Goal: Task Accomplishment & Management: Manage account settings

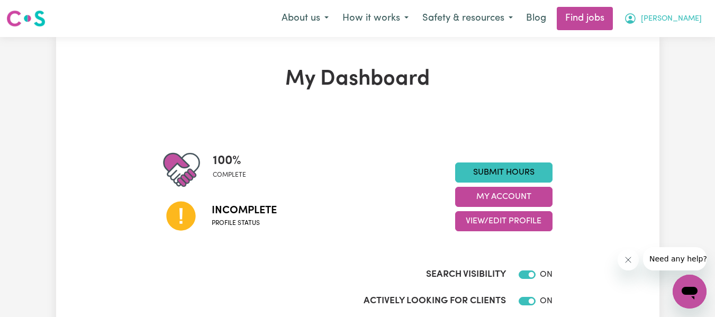
click at [679, 23] on span "[PERSON_NAME]" at bounding box center [671, 19] width 61 height 12
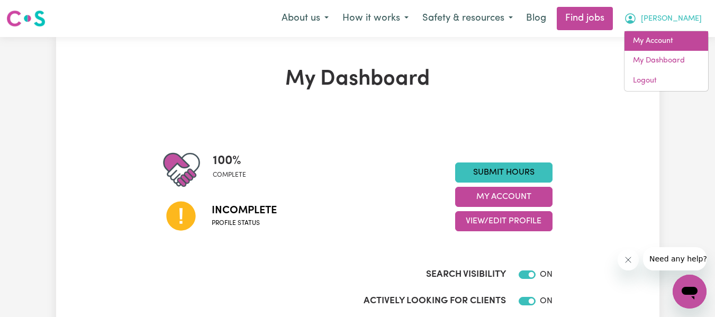
click at [664, 43] on link "My Account" at bounding box center [667, 41] width 84 height 20
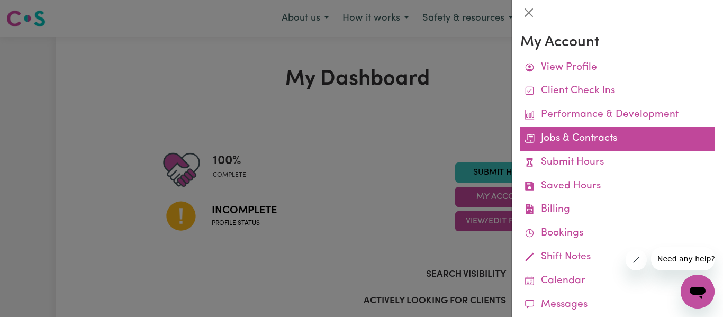
click at [638, 133] on link "Jobs & Contracts" at bounding box center [617, 139] width 194 height 24
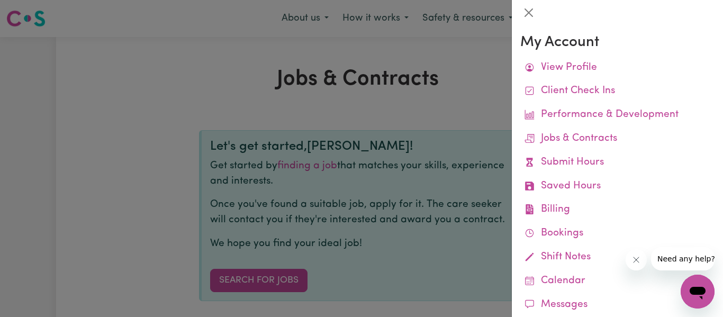
click at [448, 115] on div at bounding box center [361, 158] width 723 height 317
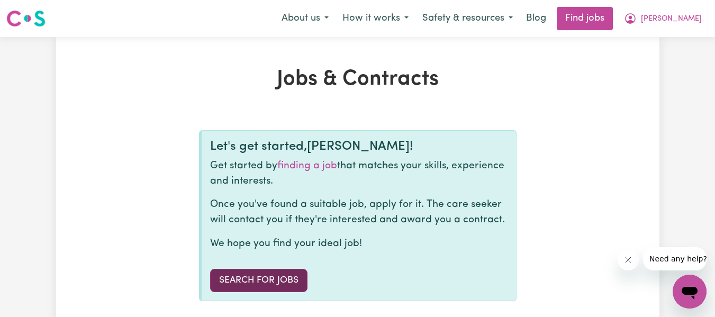
click at [285, 274] on link "Search for Jobs" at bounding box center [258, 280] width 97 height 23
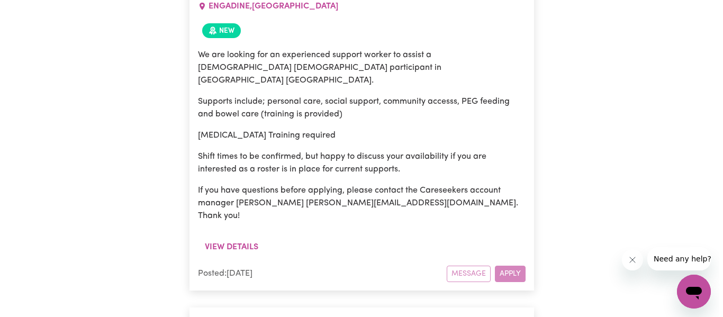
scroll to position [704, 0]
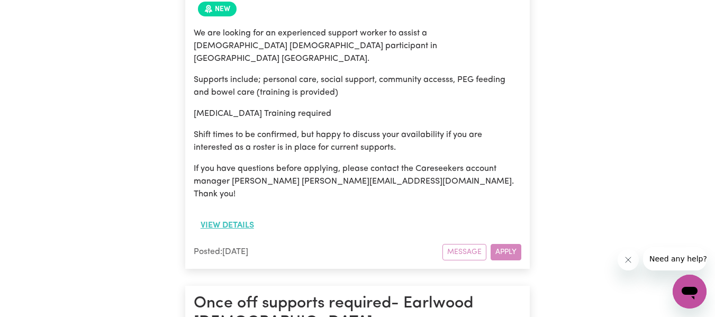
click at [245, 215] on button "View details" at bounding box center [227, 225] width 67 height 20
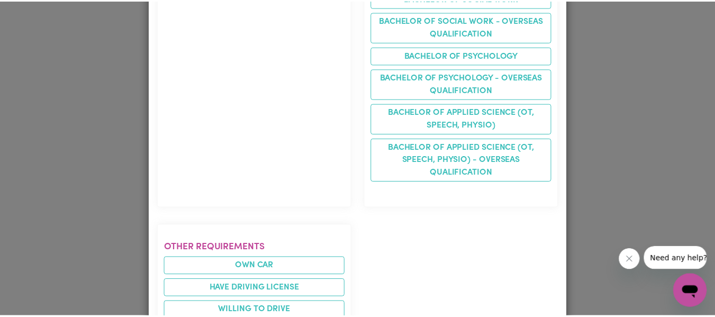
scroll to position [1382, 0]
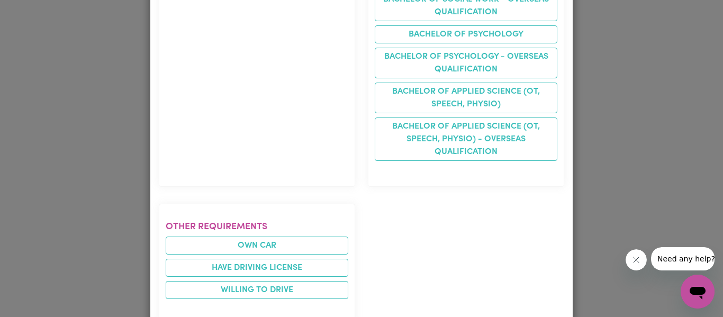
click at [646, 86] on div "Job Details Experienced Care Worker needed in [GEOGRAPHIC_DATA] [GEOGRAPHIC_DAT…" at bounding box center [361, 158] width 723 height 317
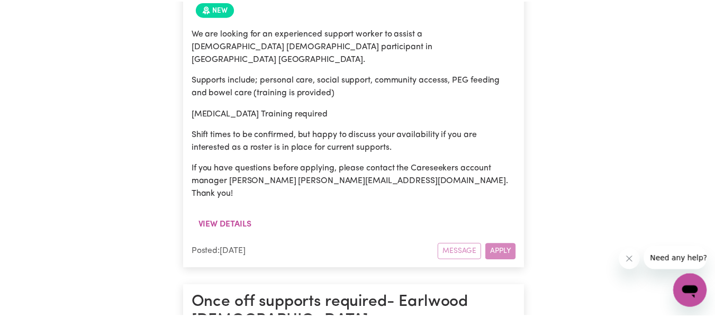
scroll to position [0, 0]
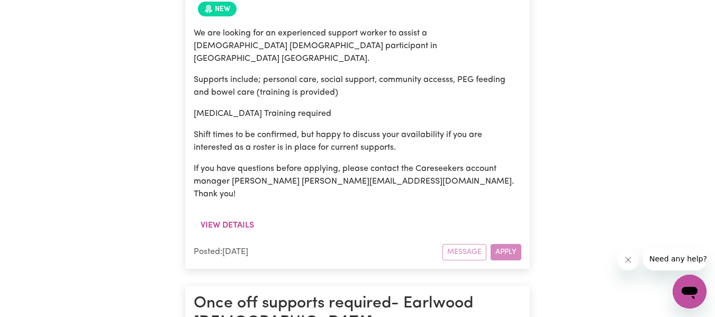
click at [502, 244] on div "Message Apply" at bounding box center [482, 252] width 79 height 16
click at [505, 244] on div "Message Apply" at bounding box center [482, 252] width 79 height 16
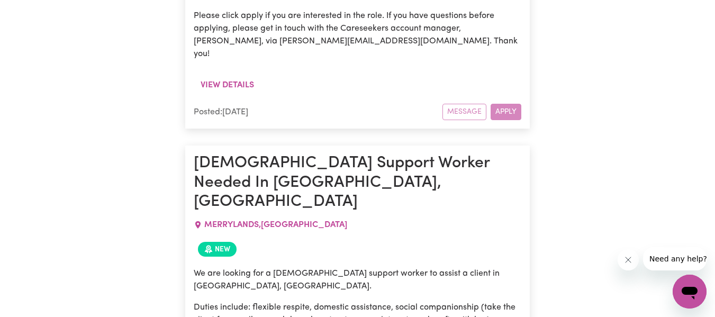
scroll to position [21809, 0]
